Goal: Task Accomplishment & Management: Complete application form

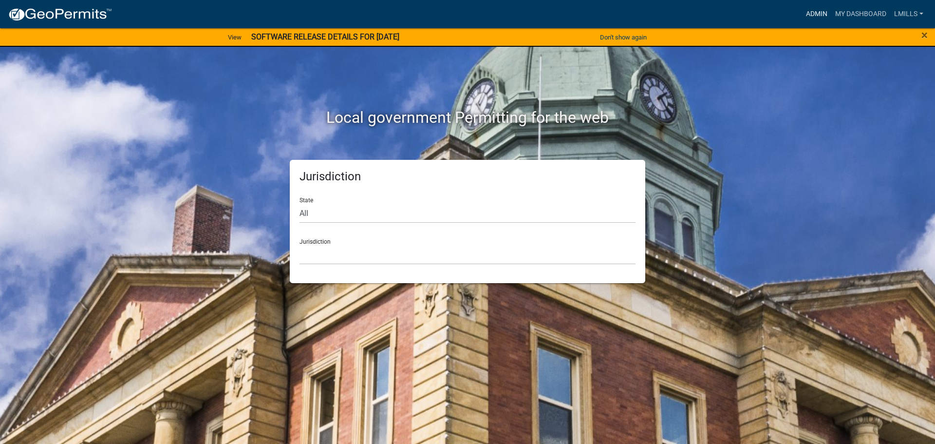
click at [822, 10] on link "Admin" at bounding box center [816, 14] width 29 height 19
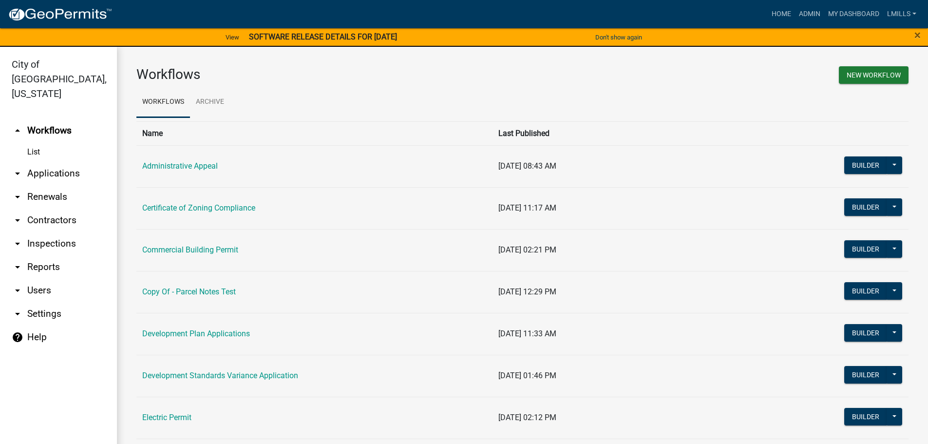
click at [73, 162] on link "arrow_drop_down Applications" at bounding box center [58, 173] width 117 height 23
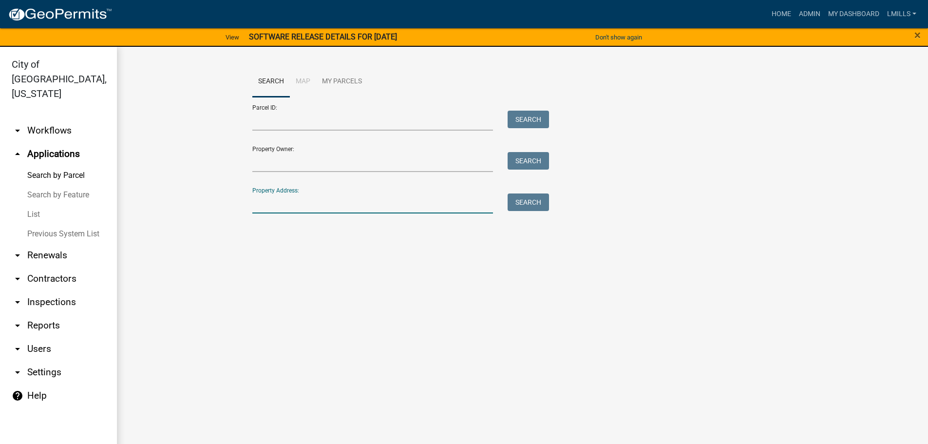
click at [297, 202] on input "Property Address:" at bounding box center [372, 203] width 241 height 20
type input "6509 Robin"
click at [522, 205] on button "Search" at bounding box center [528, 202] width 41 height 18
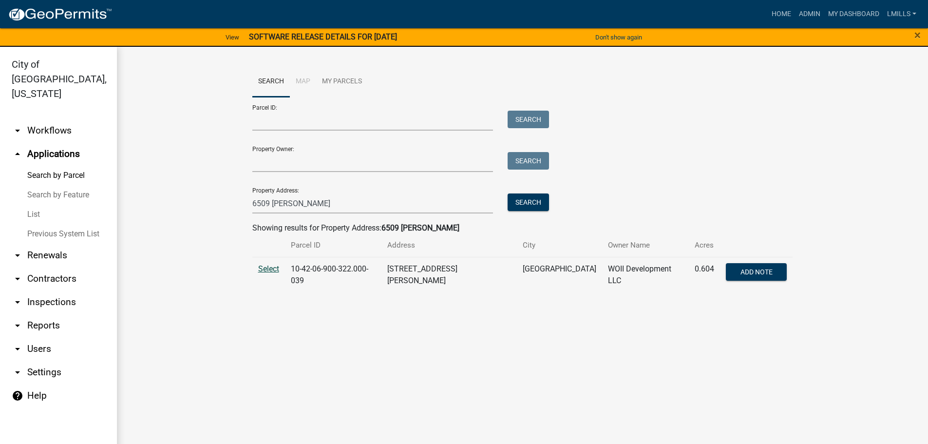
click at [263, 270] on span "Select" at bounding box center [268, 268] width 21 height 9
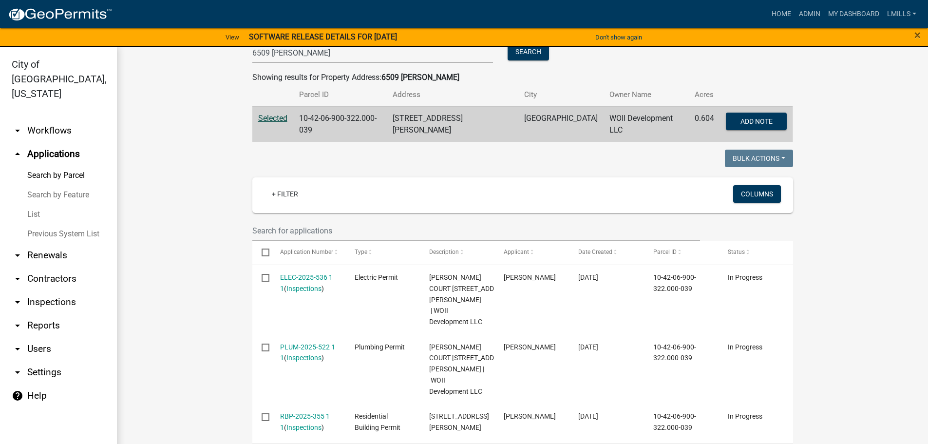
scroll to position [146, 0]
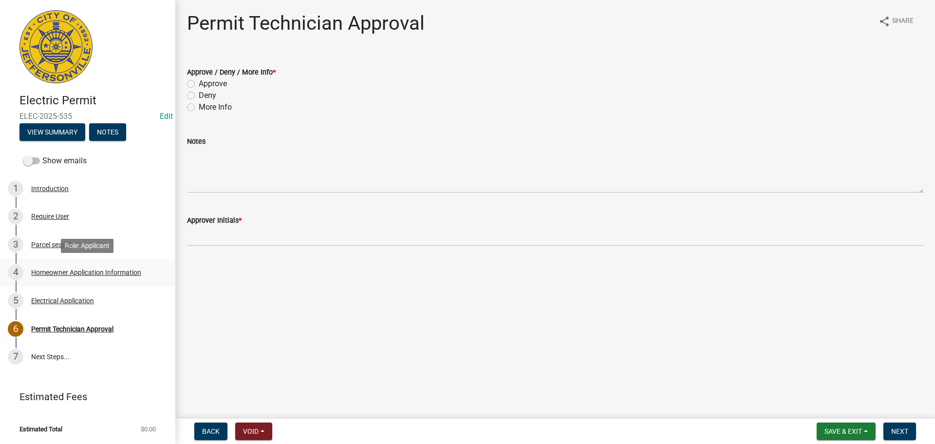
click at [89, 269] on div "Homeowner Application Information" at bounding box center [86, 272] width 110 height 7
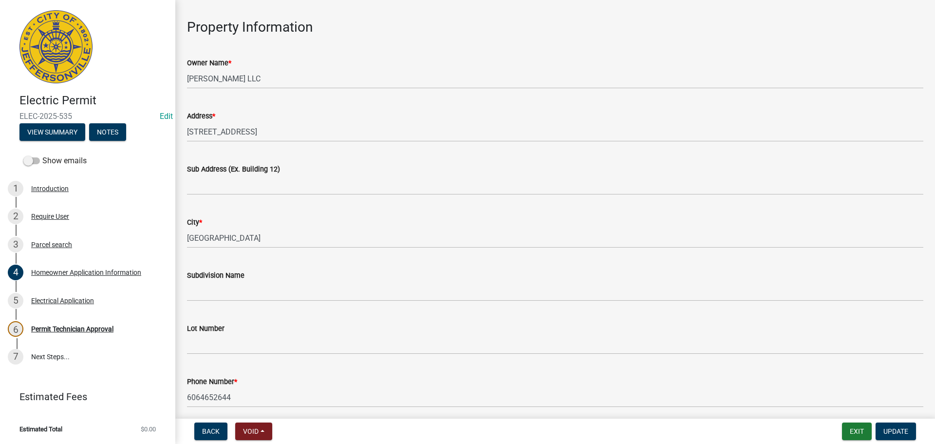
scroll to position [34, 0]
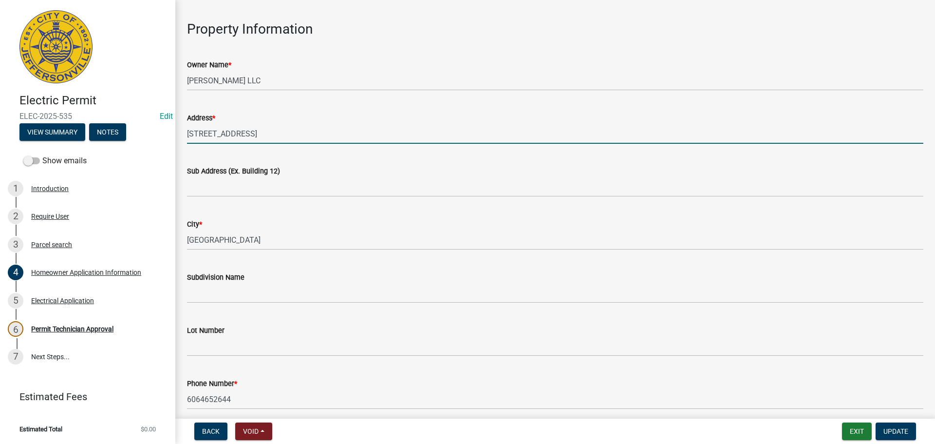
drag, startPoint x: 232, startPoint y: 138, endPoint x: 147, endPoint y: 140, distance: 85.3
click at [147, 140] on div "Electric Permit ELEC-2025-535 Edit View Summary Notes Show emails 1 Introductio…" at bounding box center [467, 222] width 935 height 444
type input "[STREET_ADDRESS]"
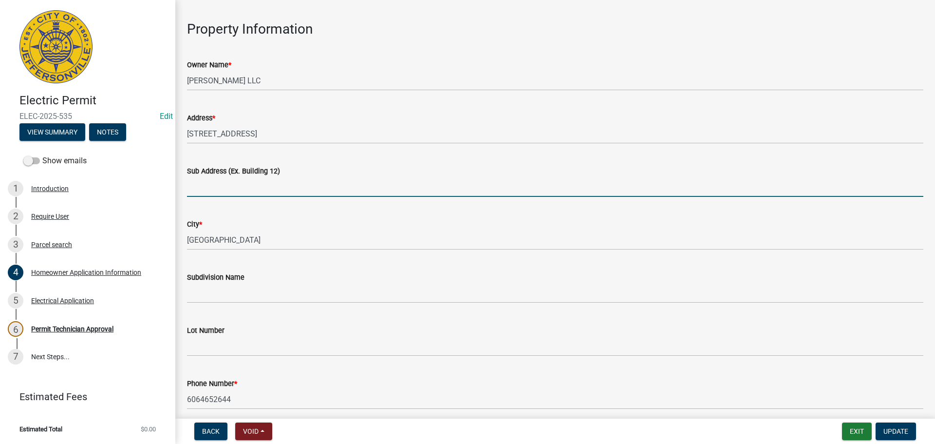
click at [235, 189] on input "Sub Address (Ex. Building 12)" at bounding box center [555, 187] width 737 height 20
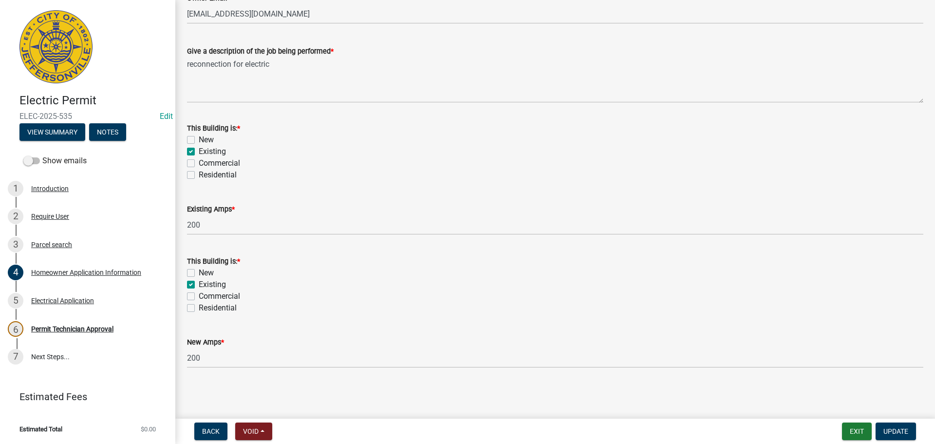
scroll to position [423, 0]
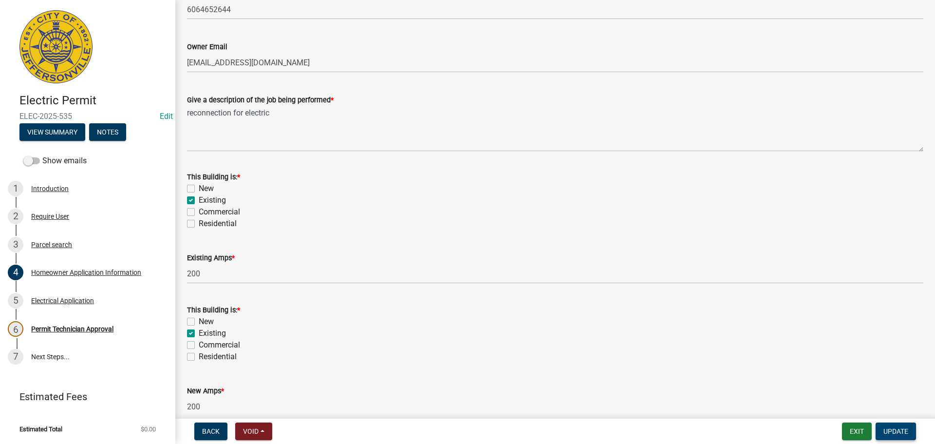
type input "[STREET_ADDRESS]"
click at [895, 426] on button "Update" at bounding box center [896, 431] width 40 height 18
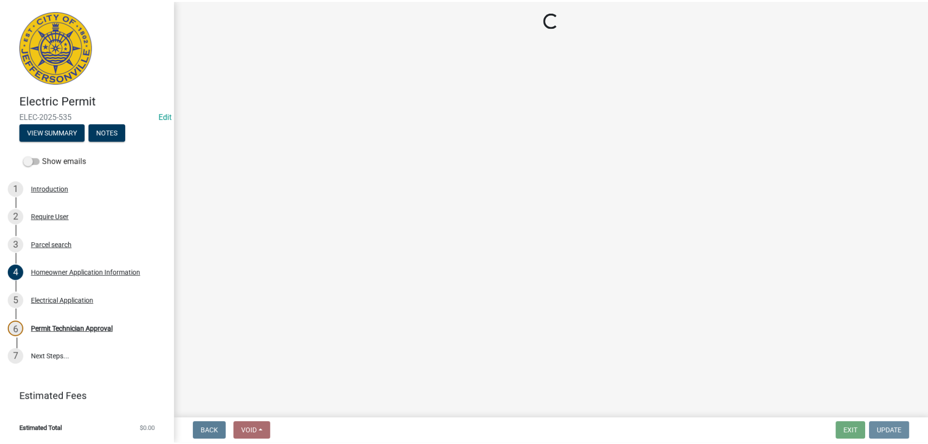
scroll to position [0, 0]
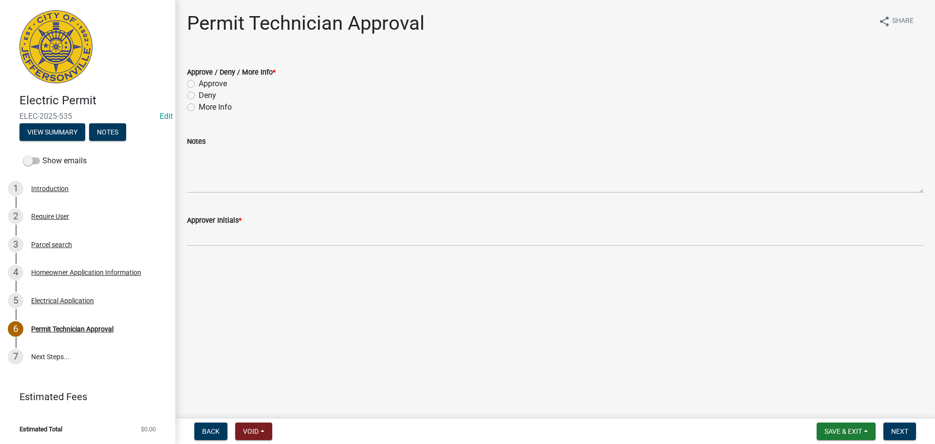
click at [210, 85] on label "Approve" at bounding box center [213, 84] width 28 height 12
click at [205, 84] on input "Approve" at bounding box center [202, 81] width 6 height 6
radio input "true"
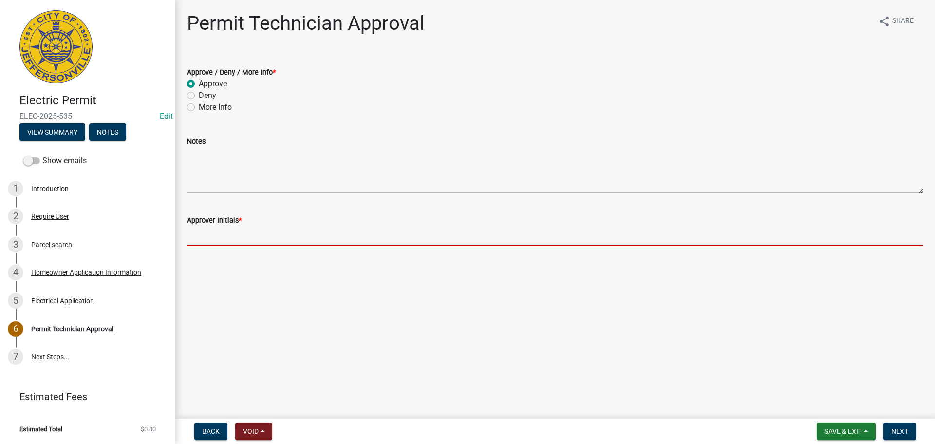
click at [235, 238] on input "Approver Initials *" at bounding box center [555, 236] width 737 height 20
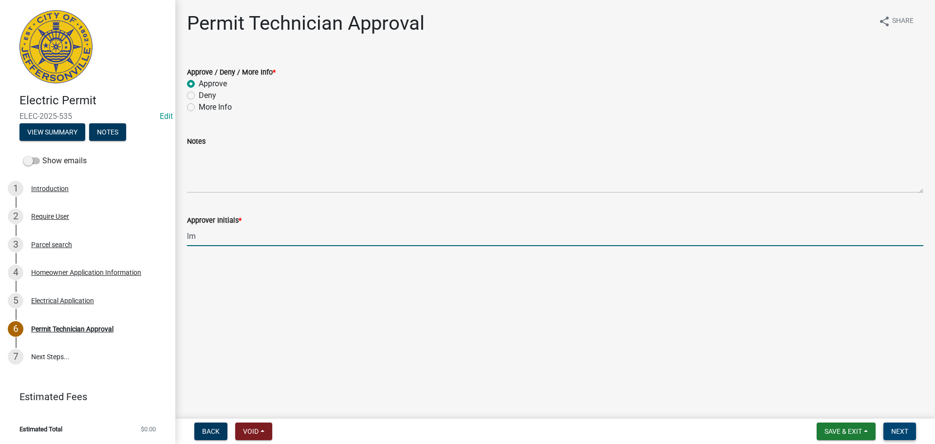
type input "lm"
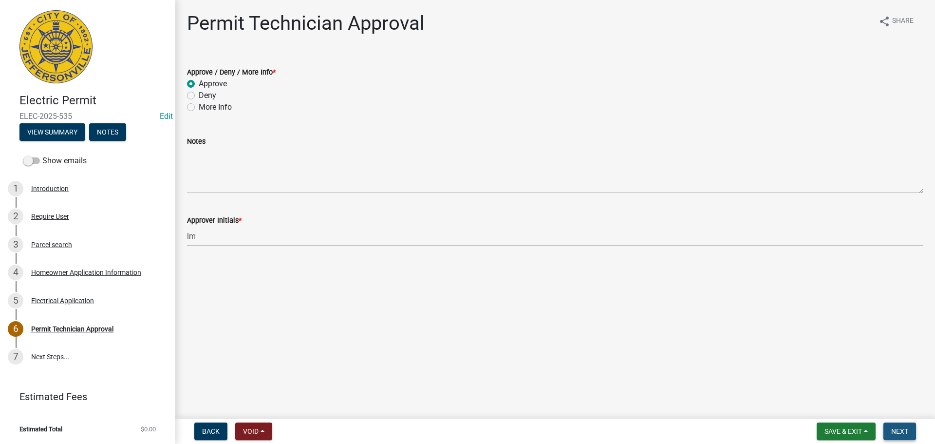
click at [905, 429] on span "Next" at bounding box center [900, 431] width 17 height 8
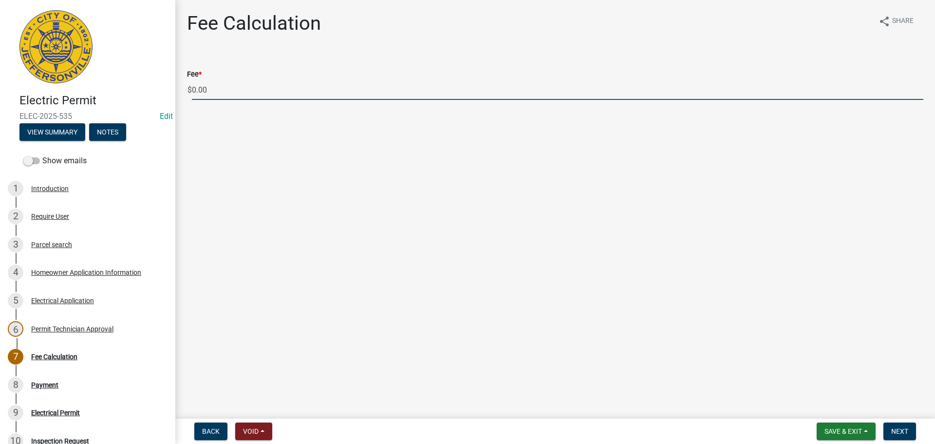
drag, startPoint x: 207, startPoint y: 90, endPoint x: 185, endPoint y: 92, distance: 22.0
click at [185, 92] on div "Fee * $ 0.00" at bounding box center [555, 77] width 751 height 45
type input "35.00"
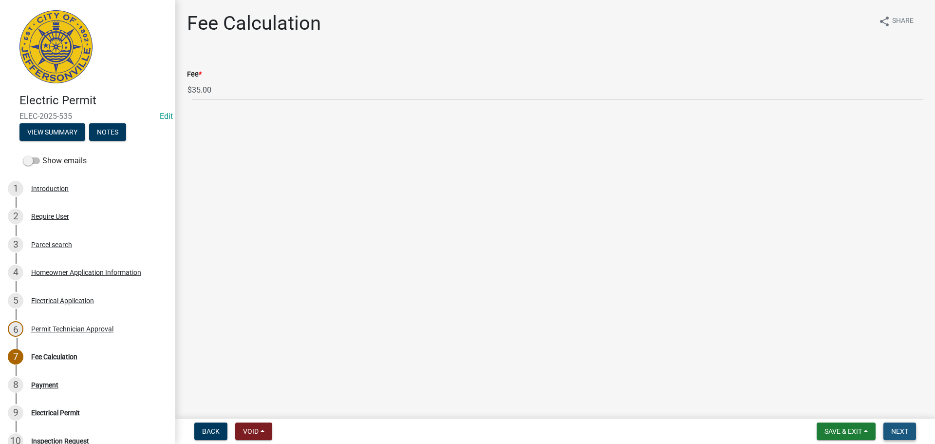
click at [900, 432] on span "Next" at bounding box center [900, 431] width 17 height 8
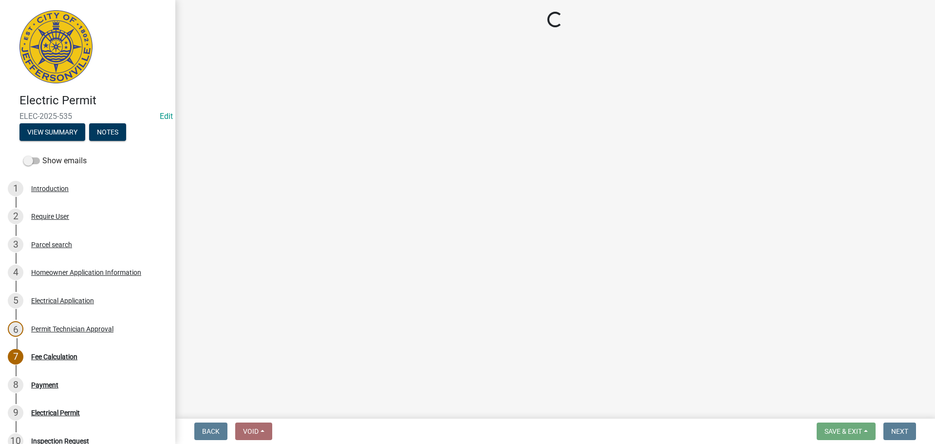
select select "3: 3"
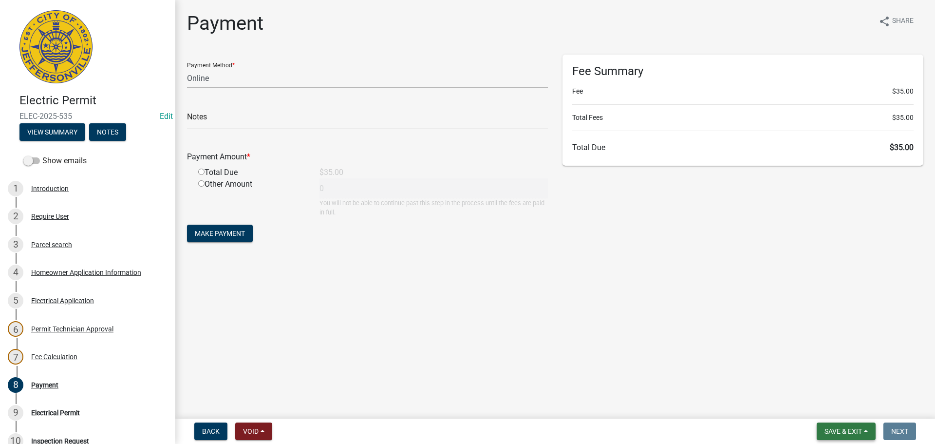
click at [856, 427] on span "Save & Exit" at bounding box center [844, 431] width 38 height 8
click at [845, 399] on button "Save & Exit" at bounding box center [837, 405] width 78 height 23
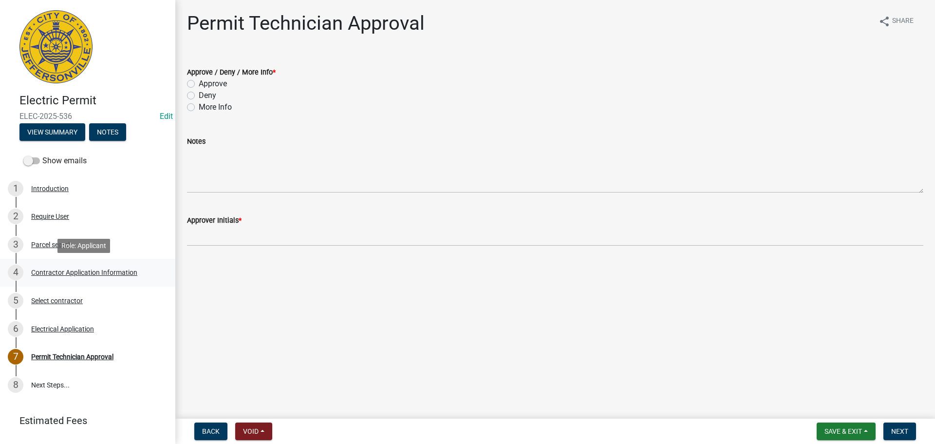
click at [96, 270] on div "Contractor Application Information" at bounding box center [84, 272] width 106 height 7
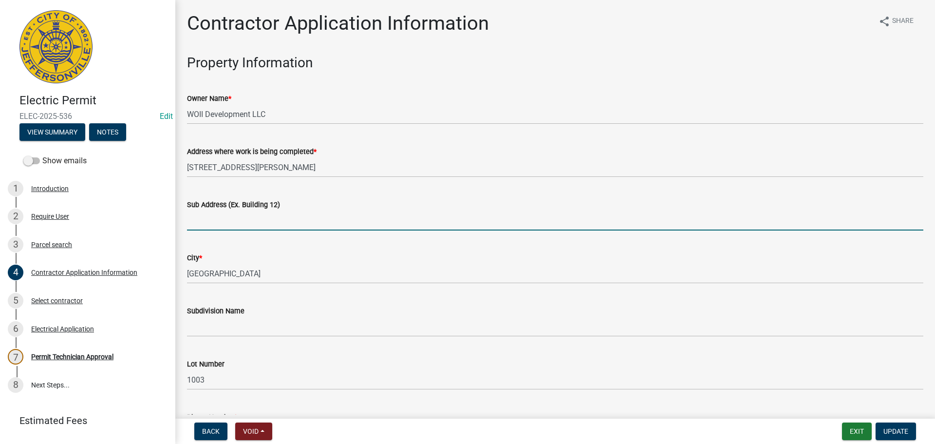
click at [300, 213] on input "Sub Address (Ex. Building 12)" at bounding box center [555, 220] width 737 height 20
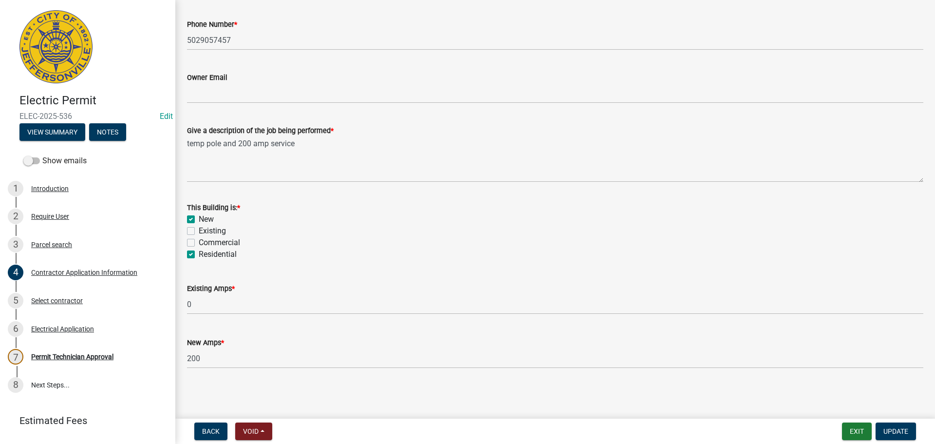
scroll to position [393, 0]
type input "6509 Robin Court"
click at [908, 434] on span "Update" at bounding box center [896, 431] width 25 height 8
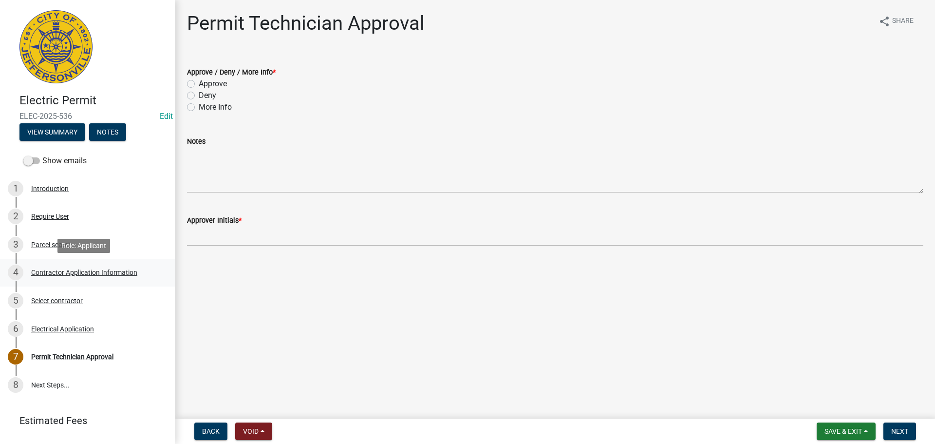
click at [79, 270] on div "Contractor Application Information" at bounding box center [84, 272] width 106 height 7
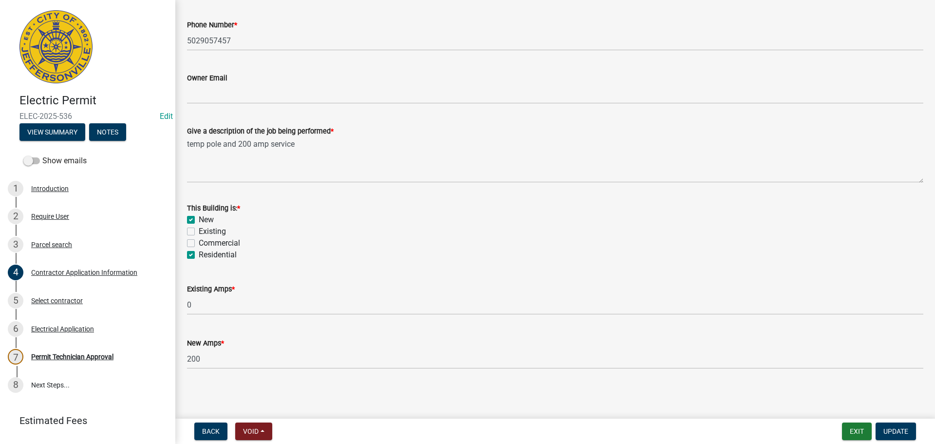
scroll to position [393, 0]
click at [63, 300] on div "Select contractor" at bounding box center [57, 300] width 52 height 7
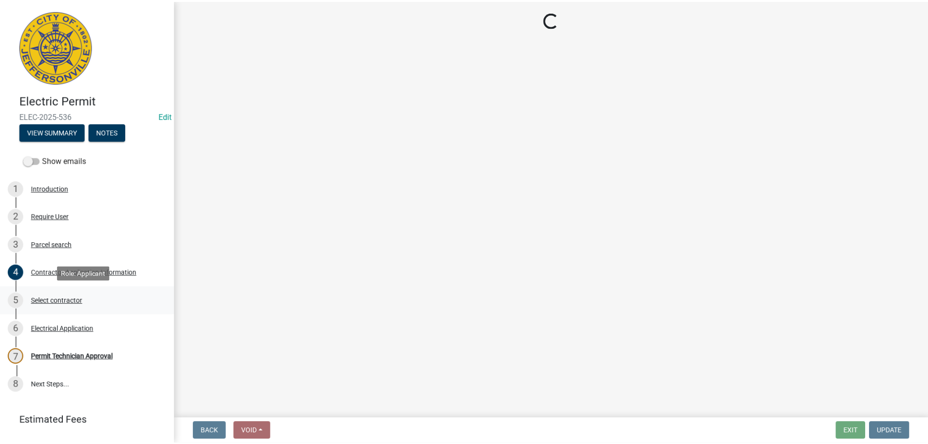
scroll to position [0, 0]
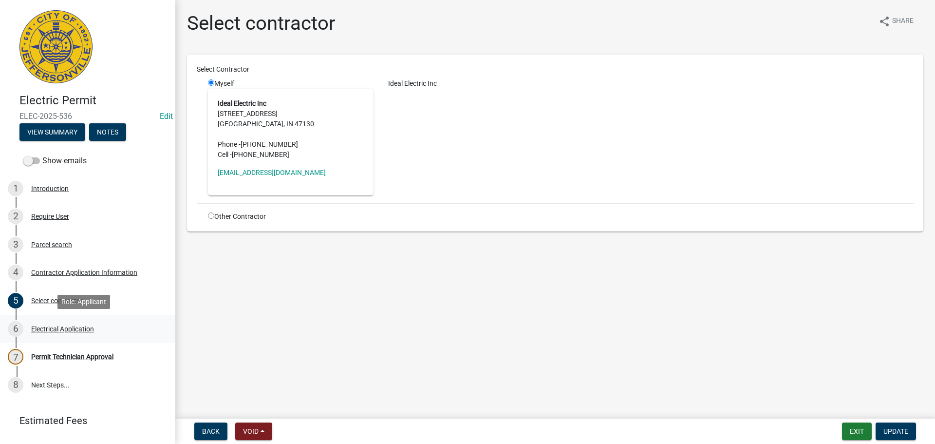
click at [69, 329] on div "Electrical Application" at bounding box center [62, 328] width 63 height 7
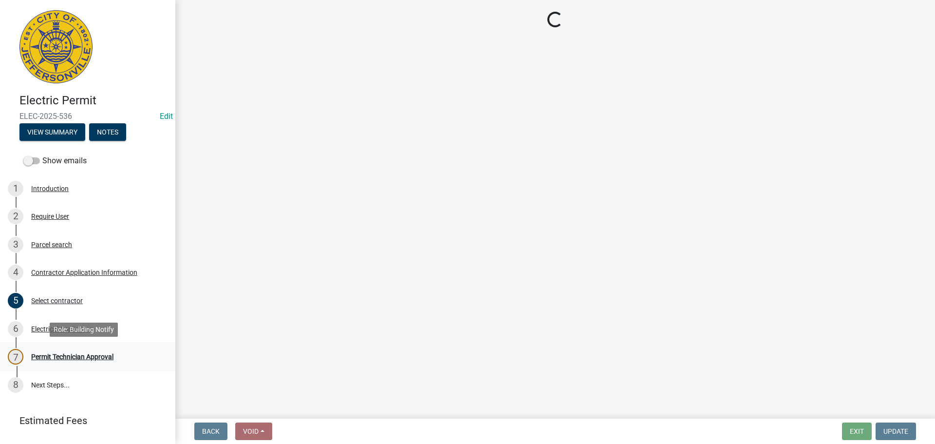
click at [79, 357] on div "Permit Technician Approval" at bounding box center [72, 356] width 82 height 7
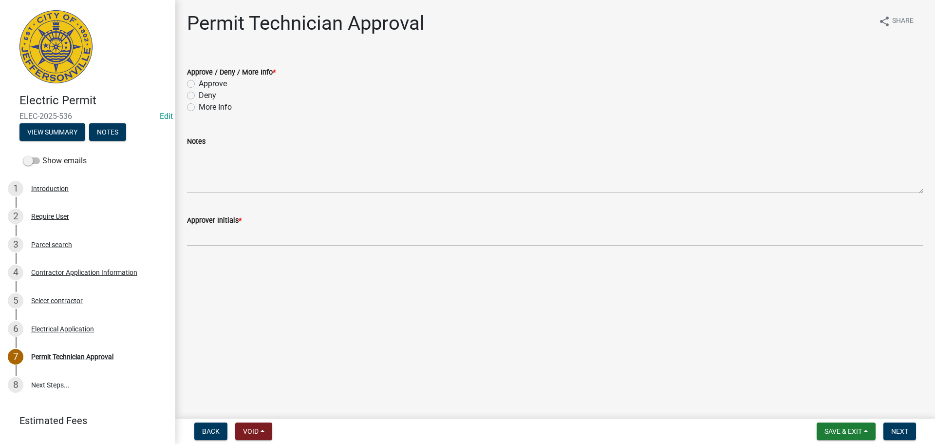
click at [222, 87] on label "Approve" at bounding box center [213, 84] width 28 height 12
click at [205, 84] on input "Approve" at bounding box center [202, 81] width 6 height 6
radio input "true"
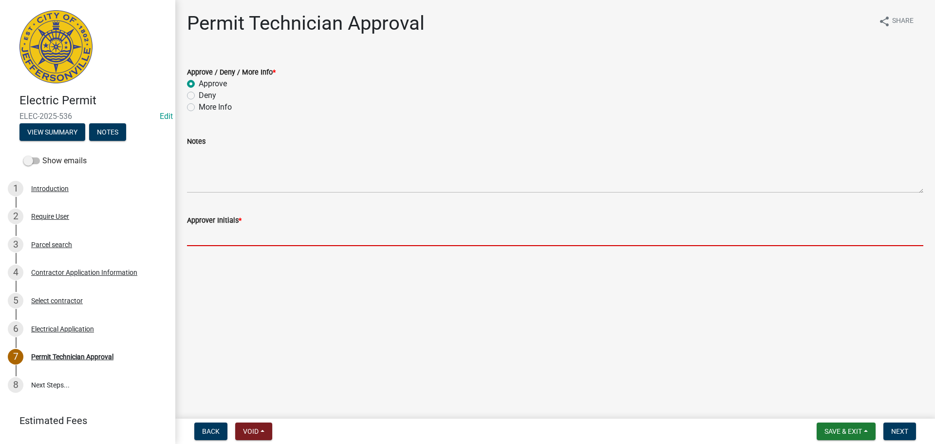
click at [244, 241] on input "Approver Initials *" at bounding box center [555, 236] width 737 height 20
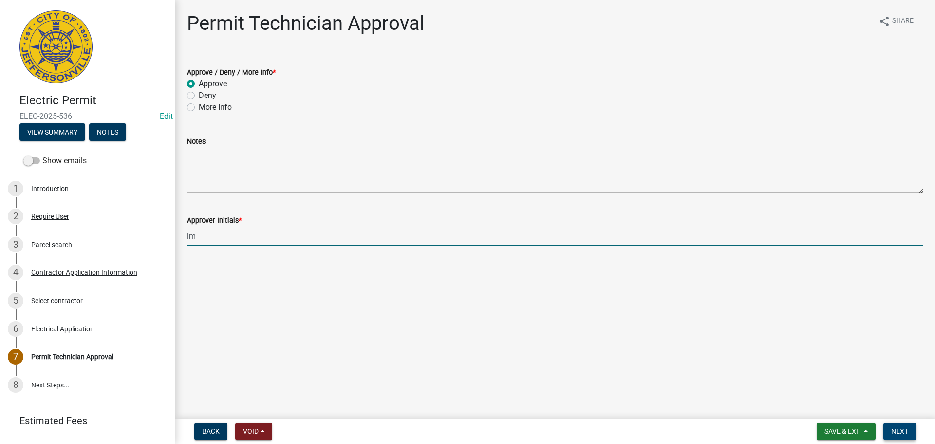
type input "lm"
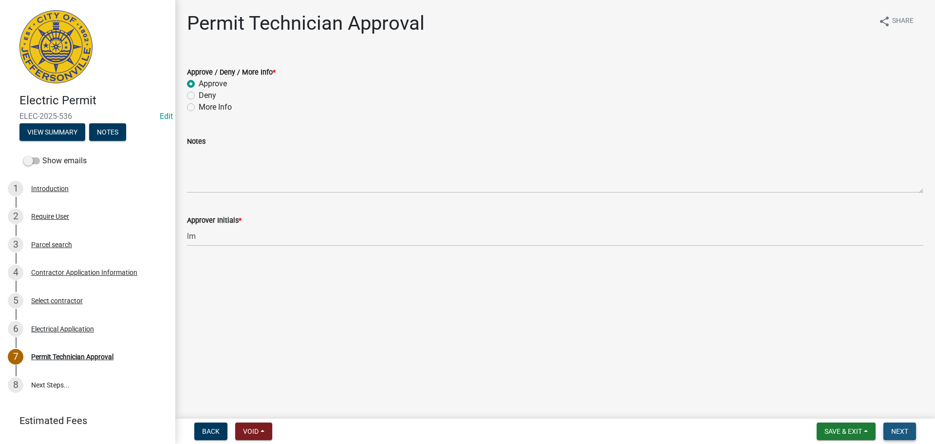
click at [891, 428] on button "Next" at bounding box center [900, 431] width 33 height 18
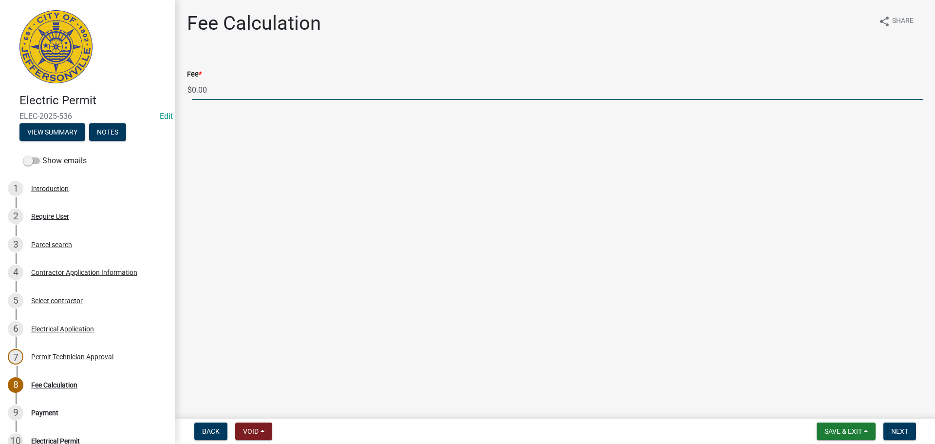
drag, startPoint x: 243, startPoint y: 95, endPoint x: 166, endPoint y: 90, distance: 77.1
click at [166, 90] on div "Electric Permit ELEC-2025-536 Edit View Summary Notes Show emails 1 Introductio…" at bounding box center [467, 222] width 935 height 444
type input "135.00"
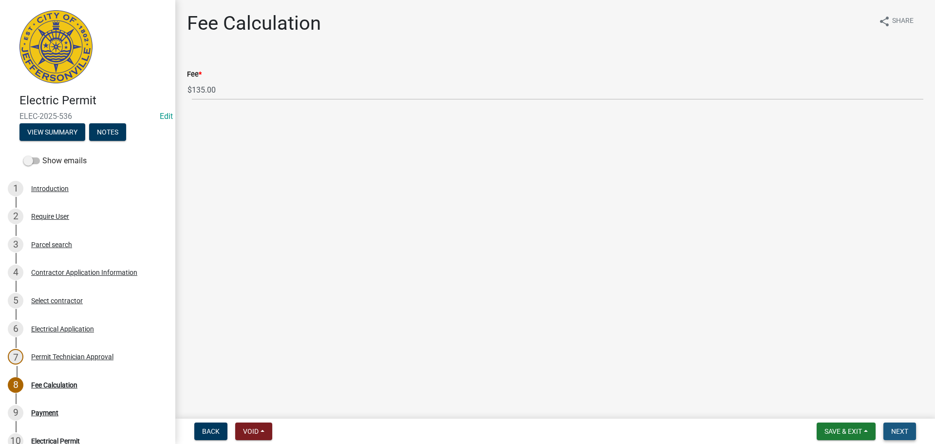
click at [903, 434] on span "Next" at bounding box center [900, 431] width 17 height 8
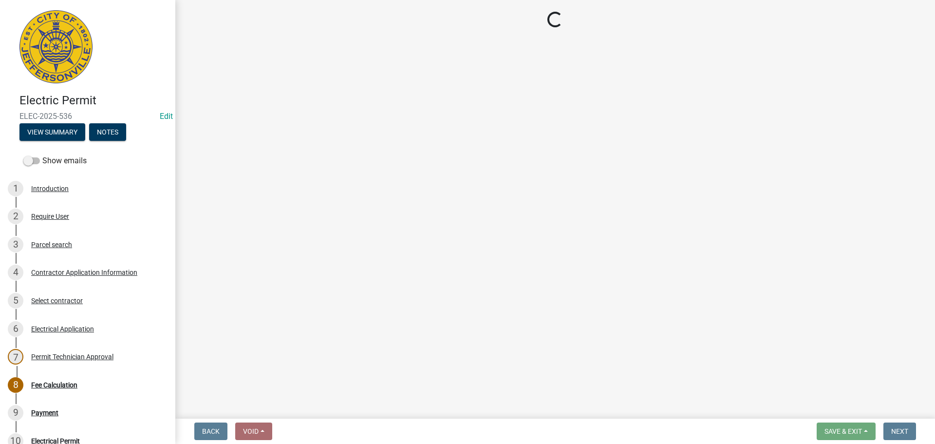
select select "3: 3"
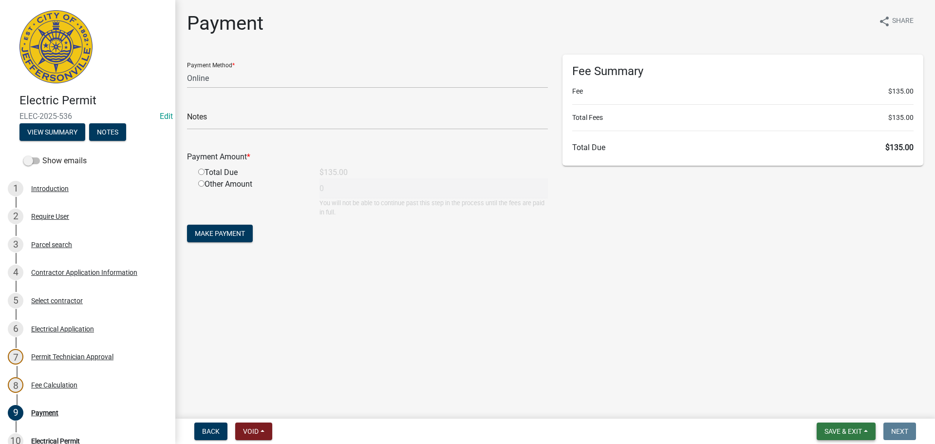
click at [844, 428] on span "Save & Exit" at bounding box center [844, 431] width 38 height 8
click at [846, 404] on button "Save & Exit" at bounding box center [837, 405] width 78 height 23
